Goal: Feedback & Contribution: Contribute content

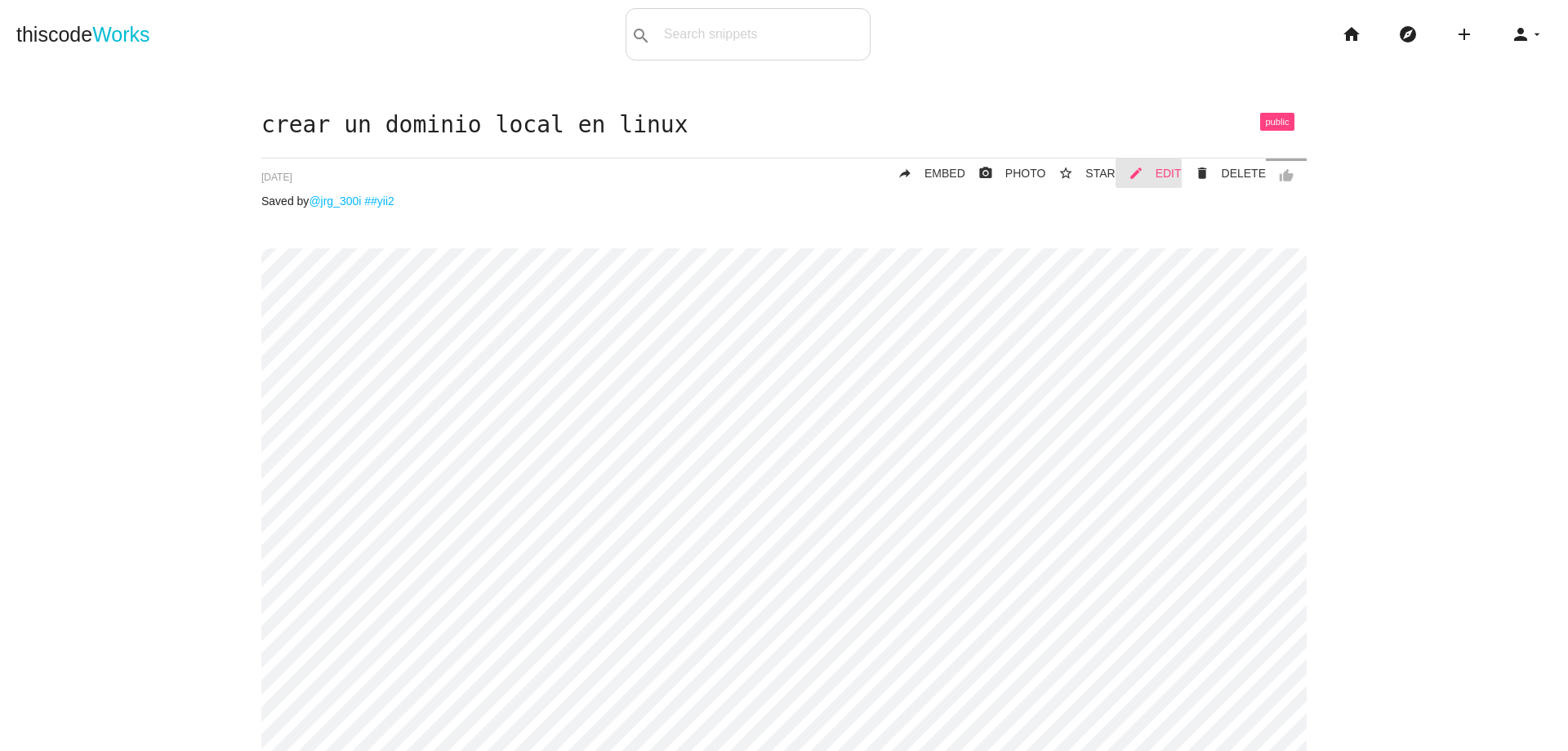
click at [1158, 176] on span "EDIT" at bounding box center [1168, 173] width 26 height 13
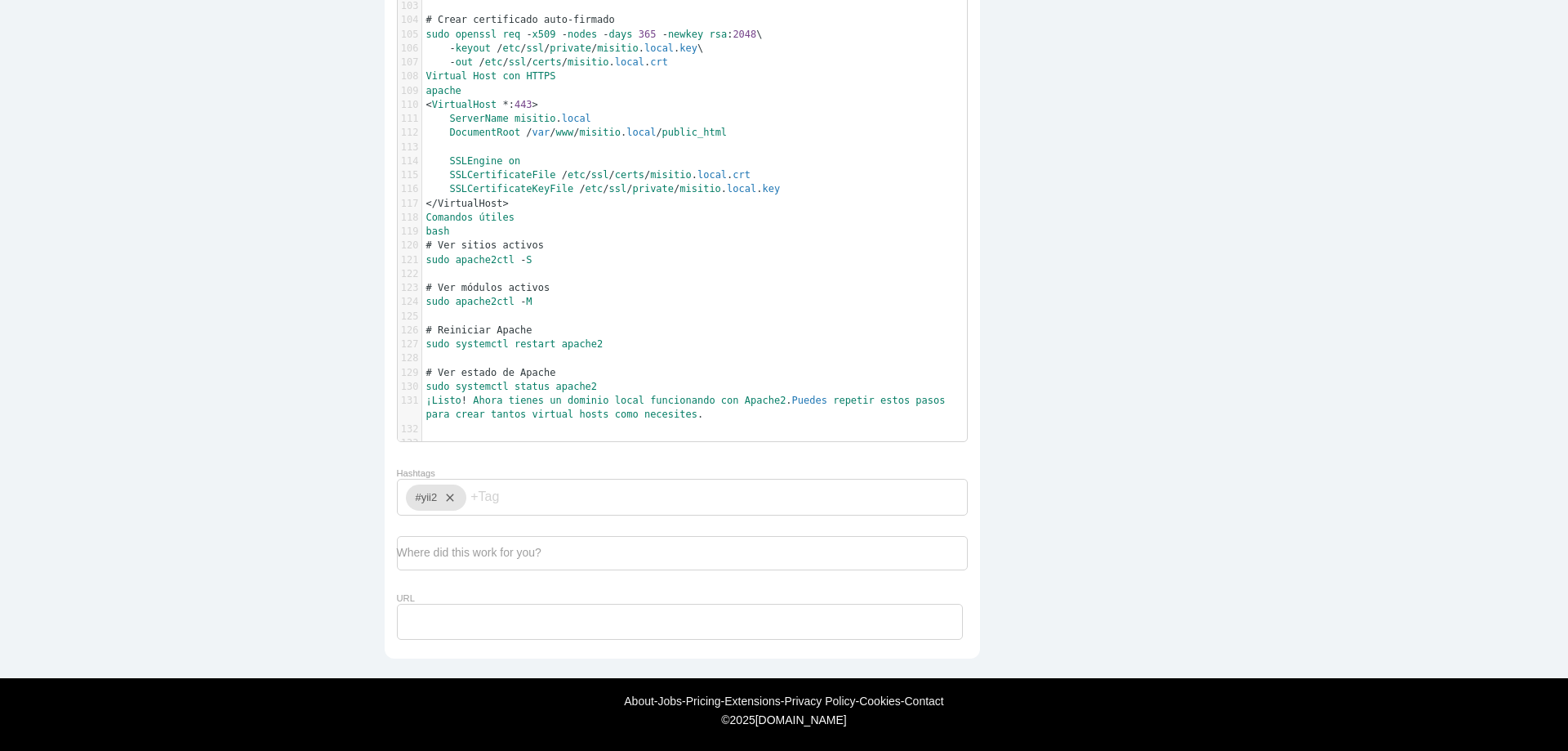
scroll to position [5, 0]
click at [726, 405] on pre "¡Listo ! [GEOGRAPHIC_DATA] tienes un dominio local funcionando con Apache2 . Pu…" at bounding box center [700, 408] width 557 height 29
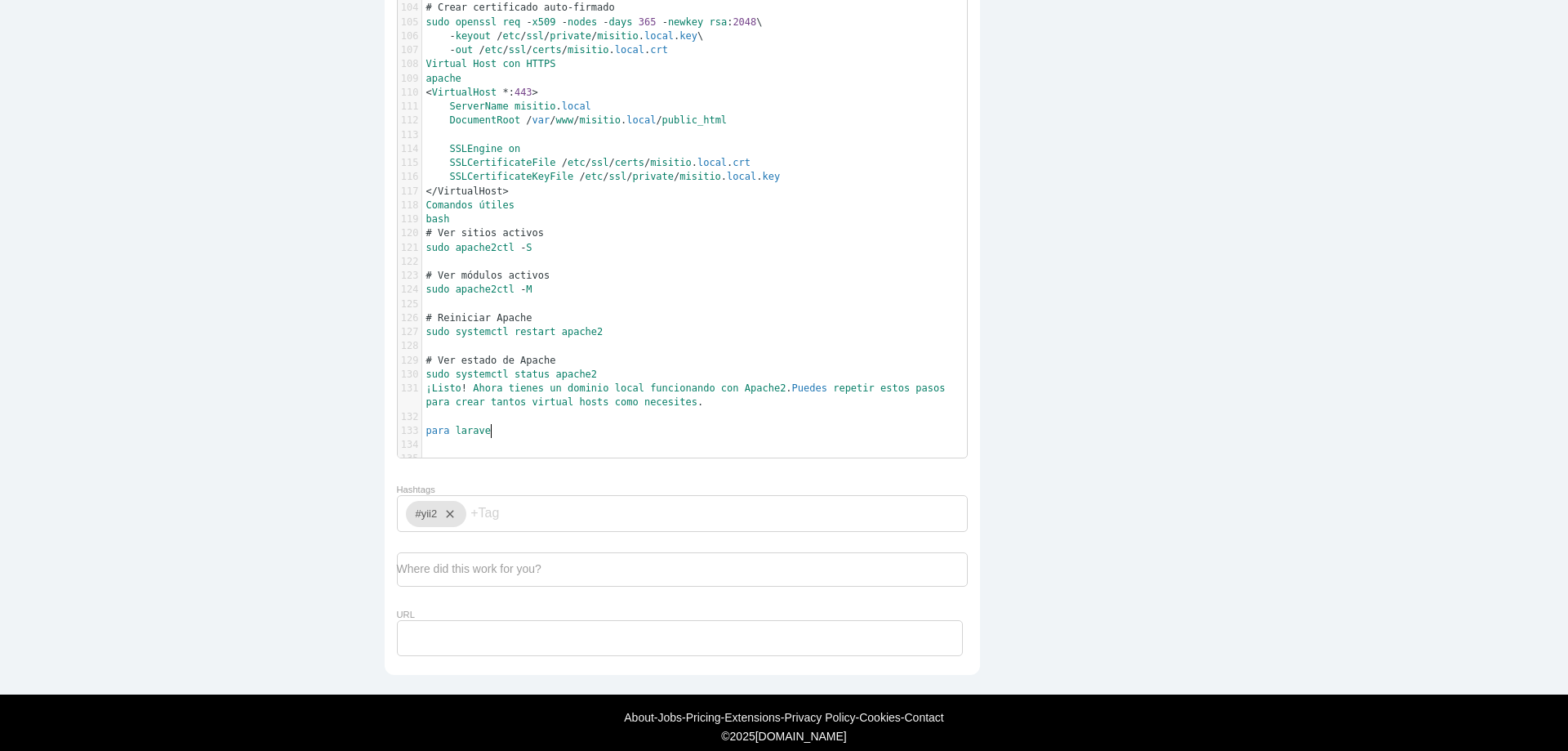
type textarea "para laravel"
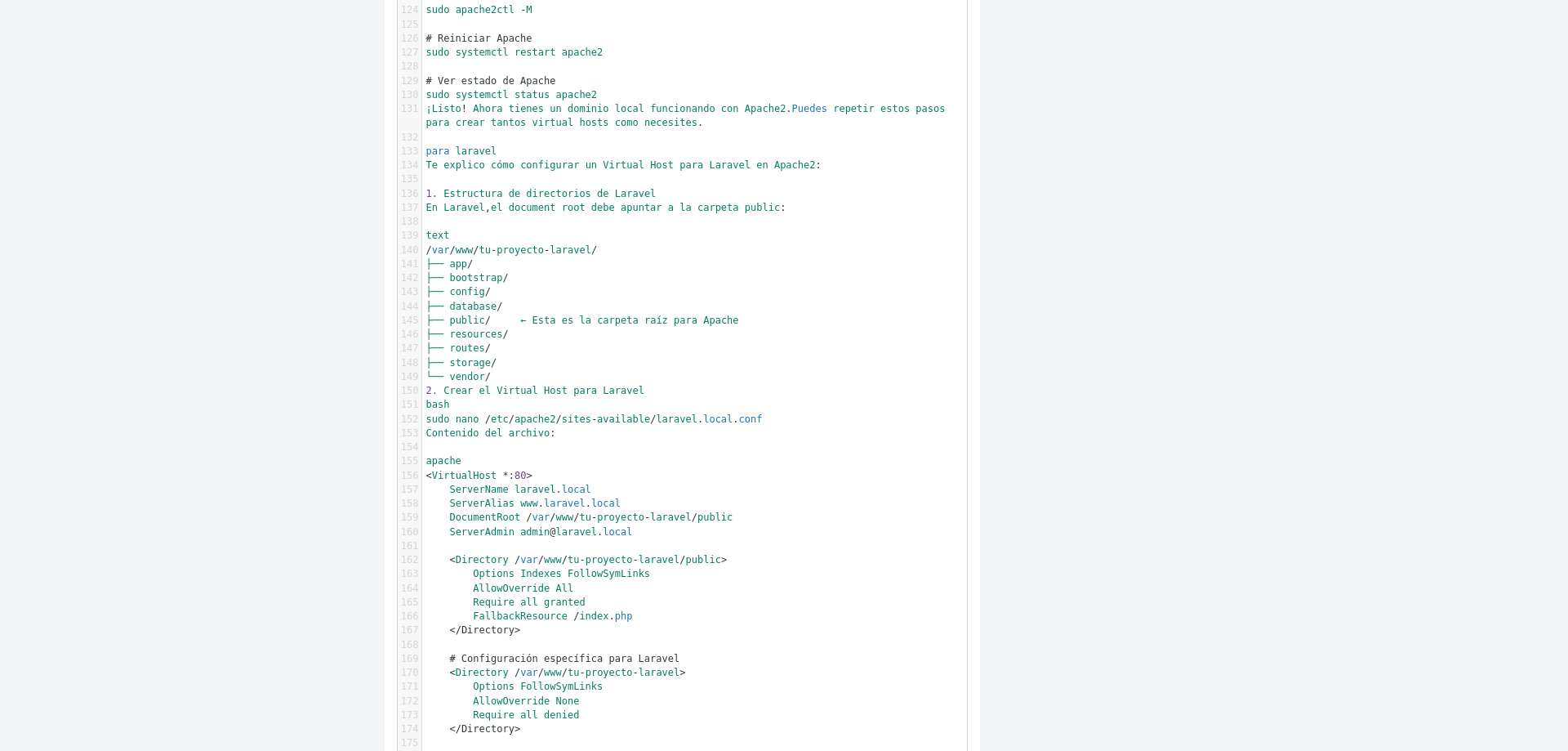
scroll to position [1938, 0]
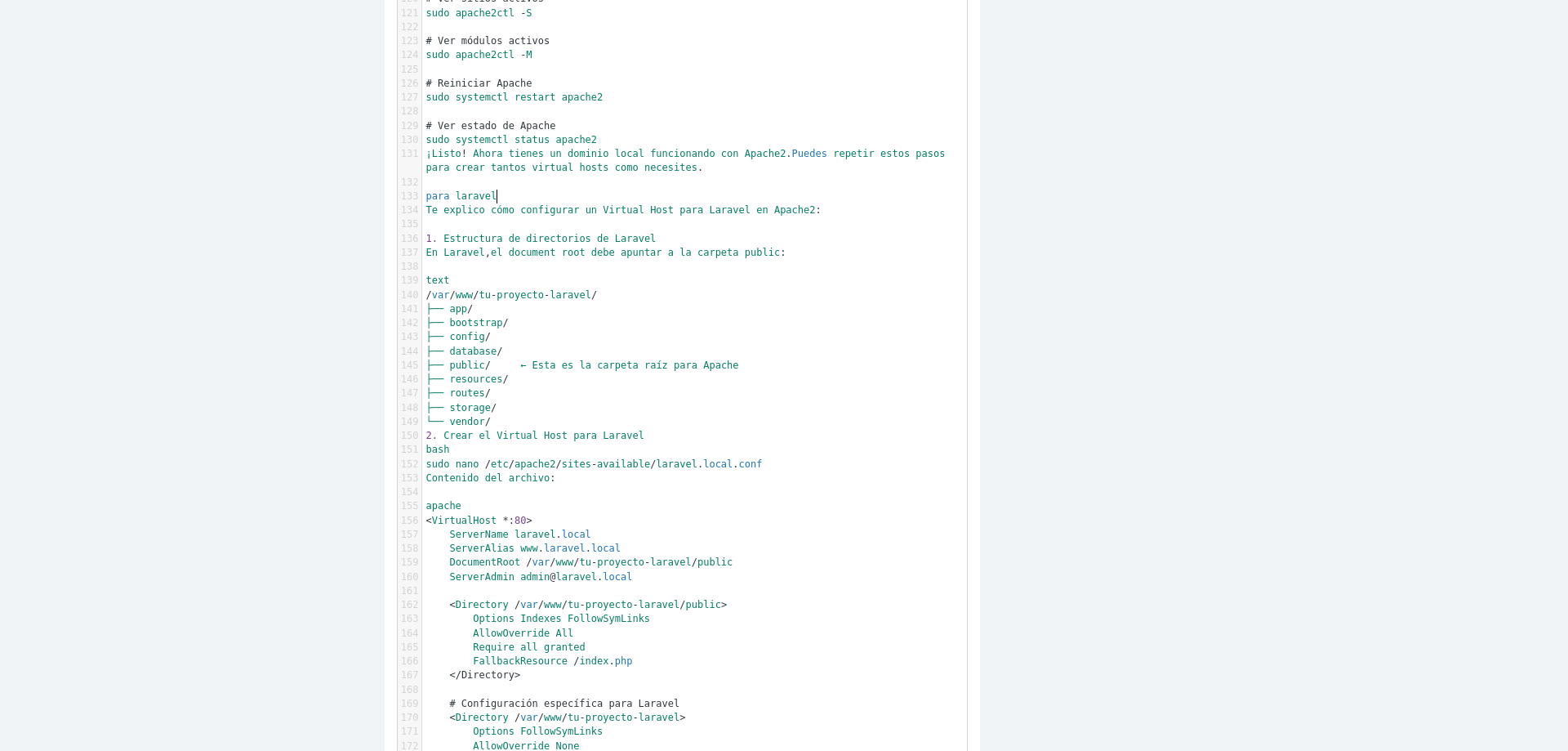
click at [526, 198] on pre "para laravel" at bounding box center [700, 196] width 557 height 14
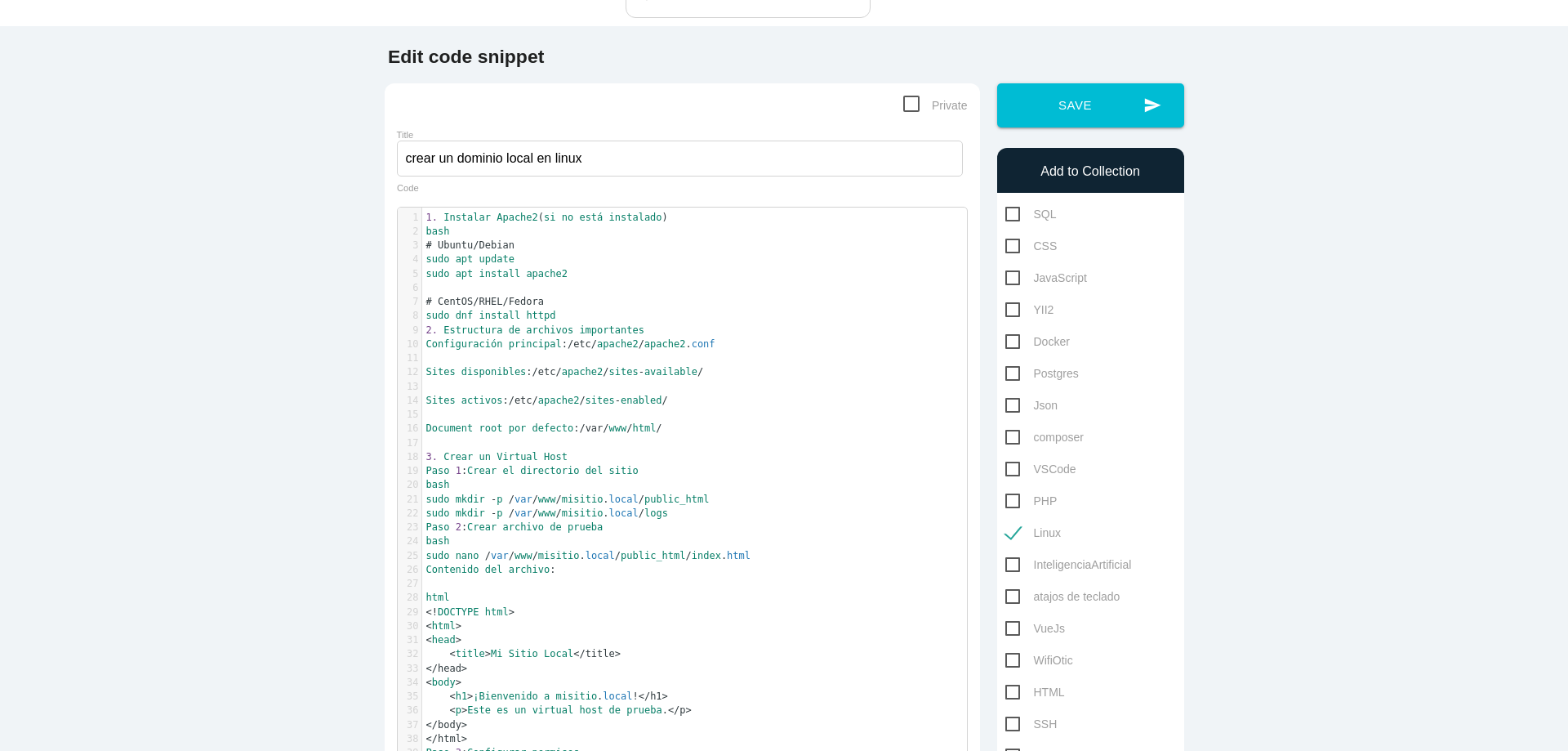
scroll to position [0, 0]
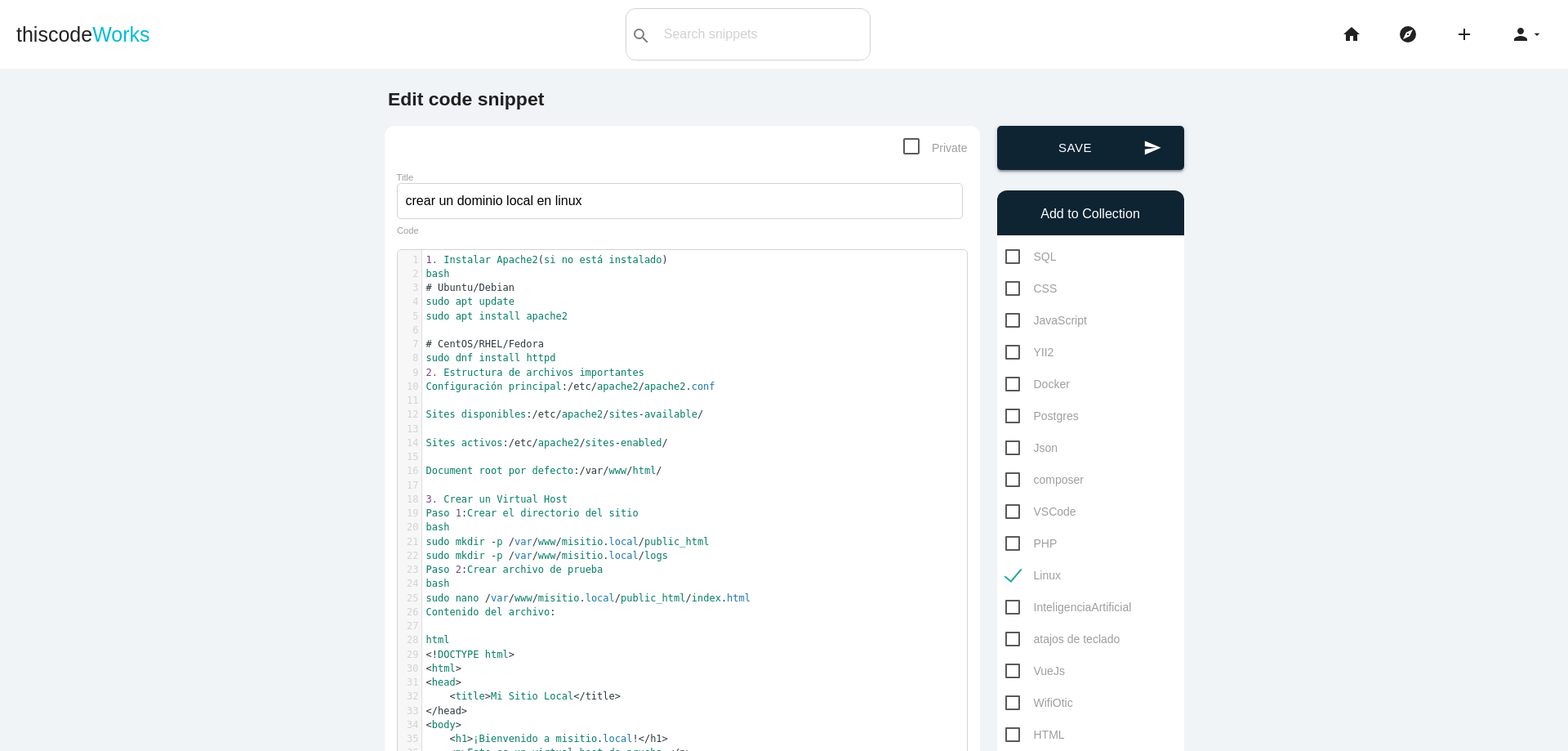
click at [1101, 152] on button "send Save" at bounding box center [1091, 148] width 187 height 44
